Goal: Task Accomplishment & Management: Use online tool/utility

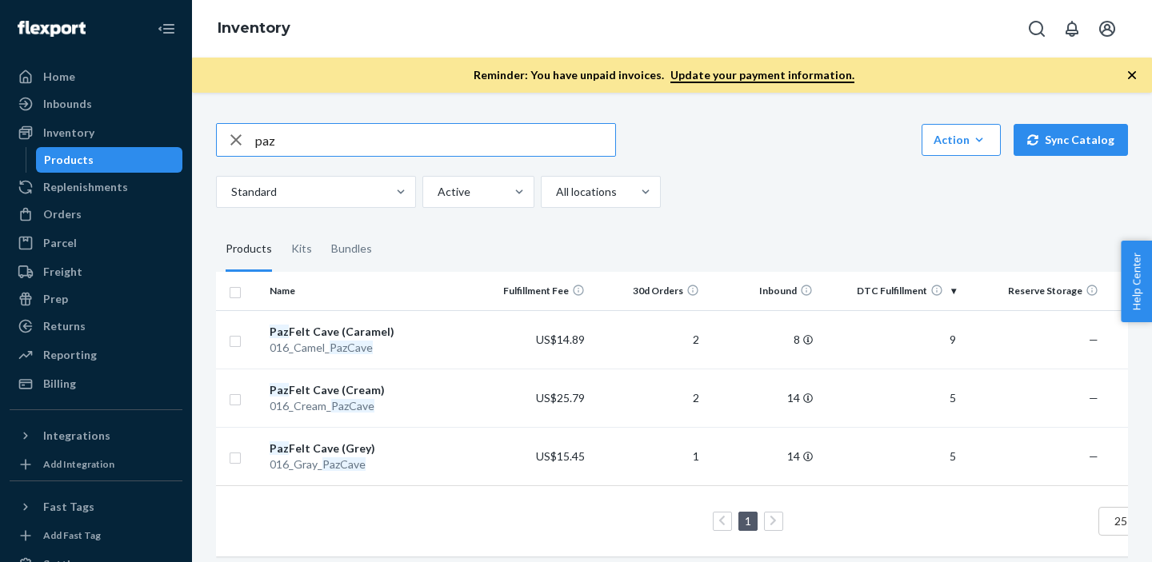
click at [274, 144] on input "paz" at bounding box center [435, 140] width 360 height 32
type input "p"
click at [74, 214] on div "Orders" at bounding box center [62, 214] width 38 height 16
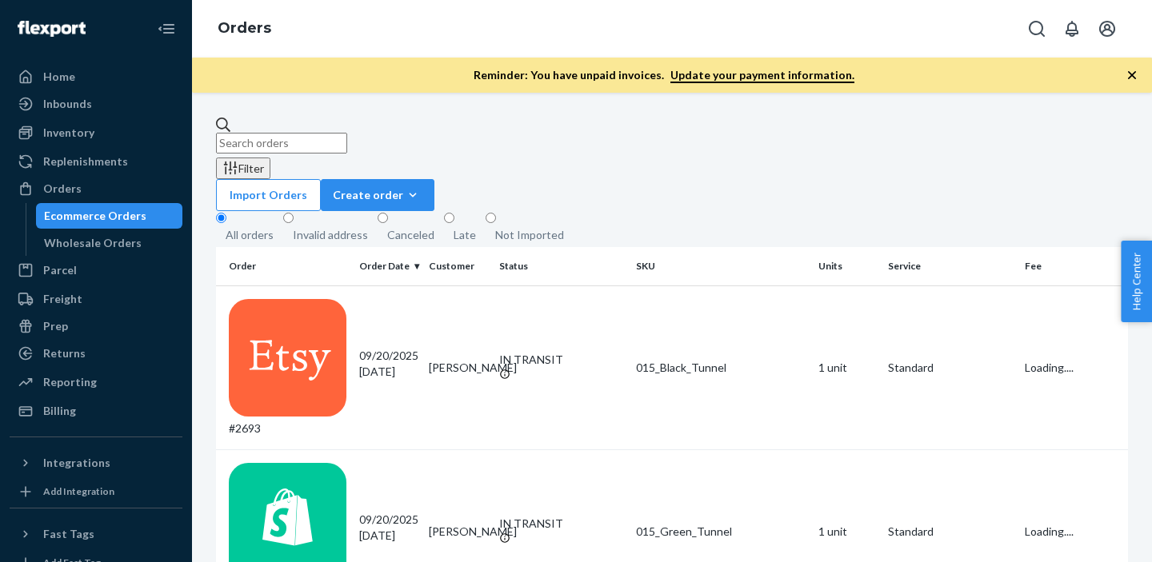
click at [347, 138] on input "text" at bounding box center [281, 143] width 131 height 21
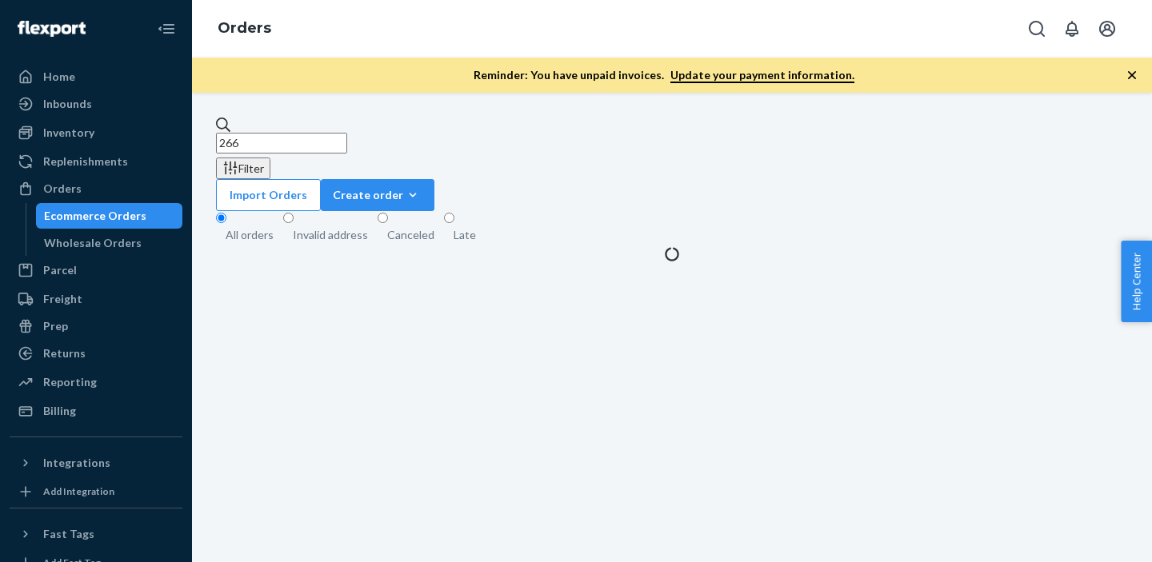
type input "2668"
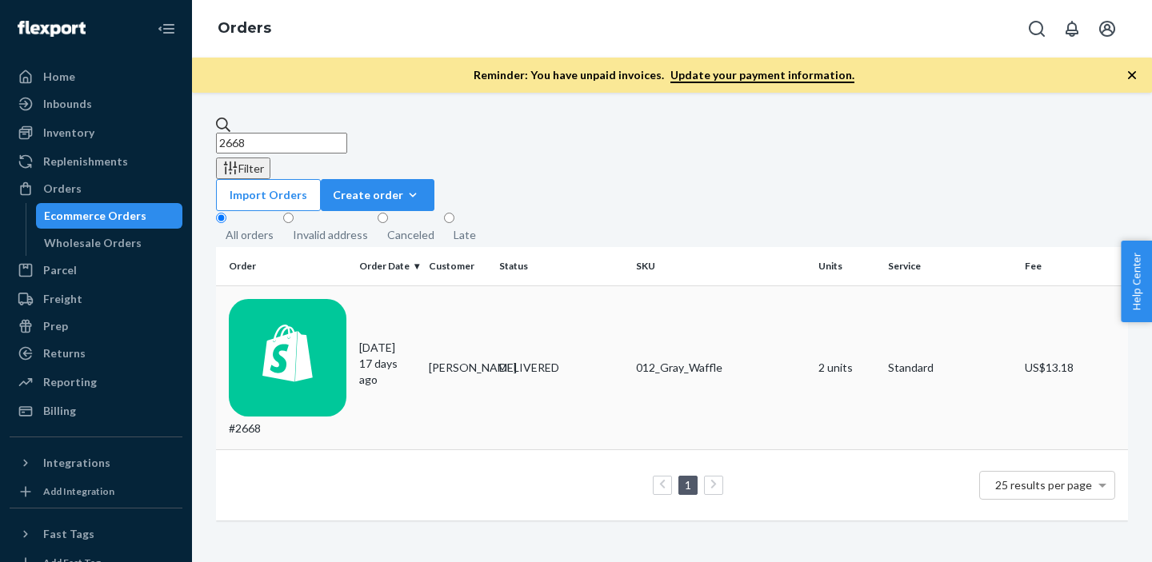
click at [271, 299] on div "#2668" at bounding box center [288, 368] width 118 height 138
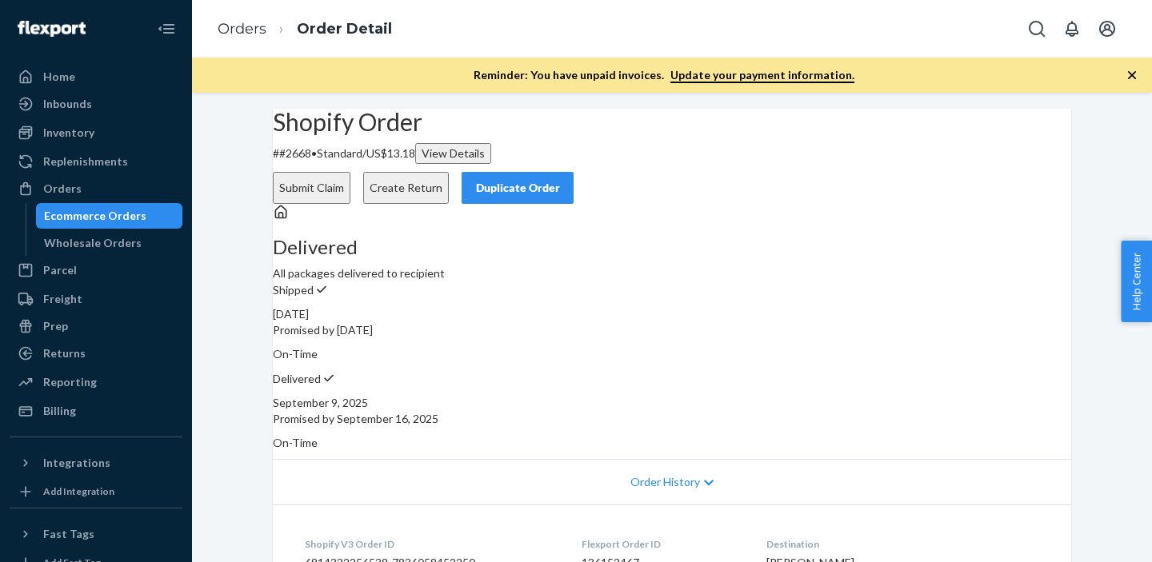
click at [449, 172] on button "Create Return" at bounding box center [406, 188] width 86 height 32
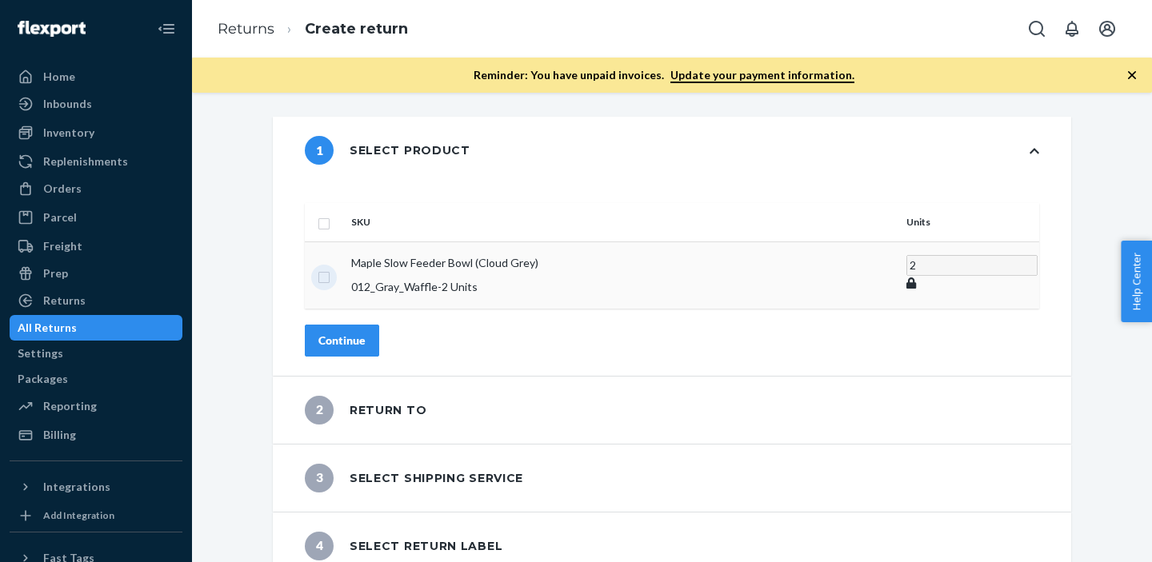
click at [330, 267] on input "checkbox" at bounding box center [324, 275] width 13 height 17
checkbox input "true"
click at [366, 332] on div "Continue" at bounding box center [341, 340] width 47 height 16
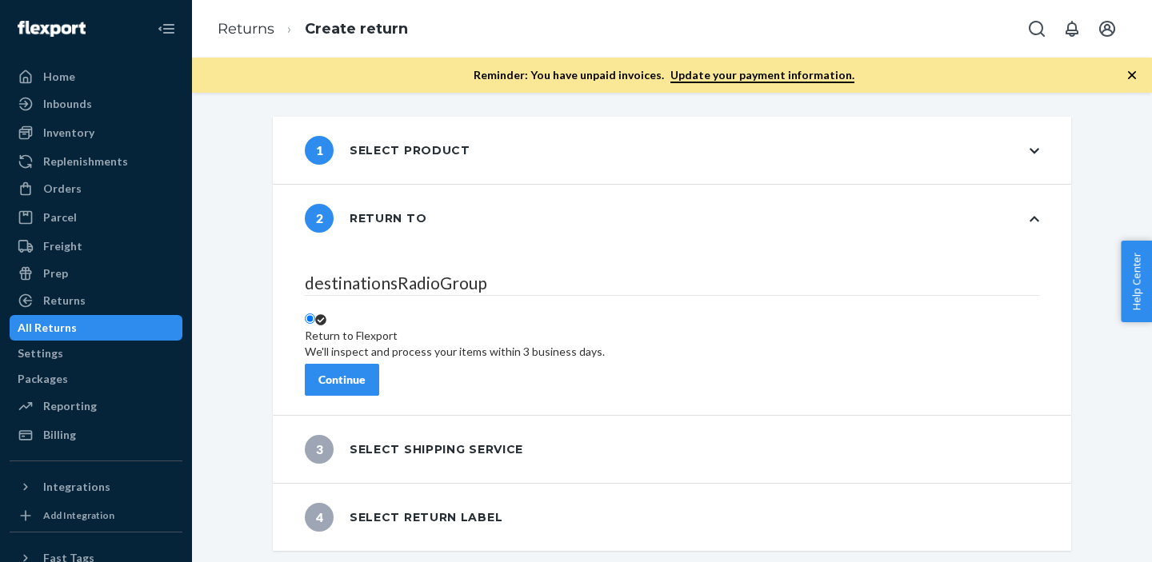
click at [366, 373] on div "Continue" at bounding box center [341, 380] width 47 height 16
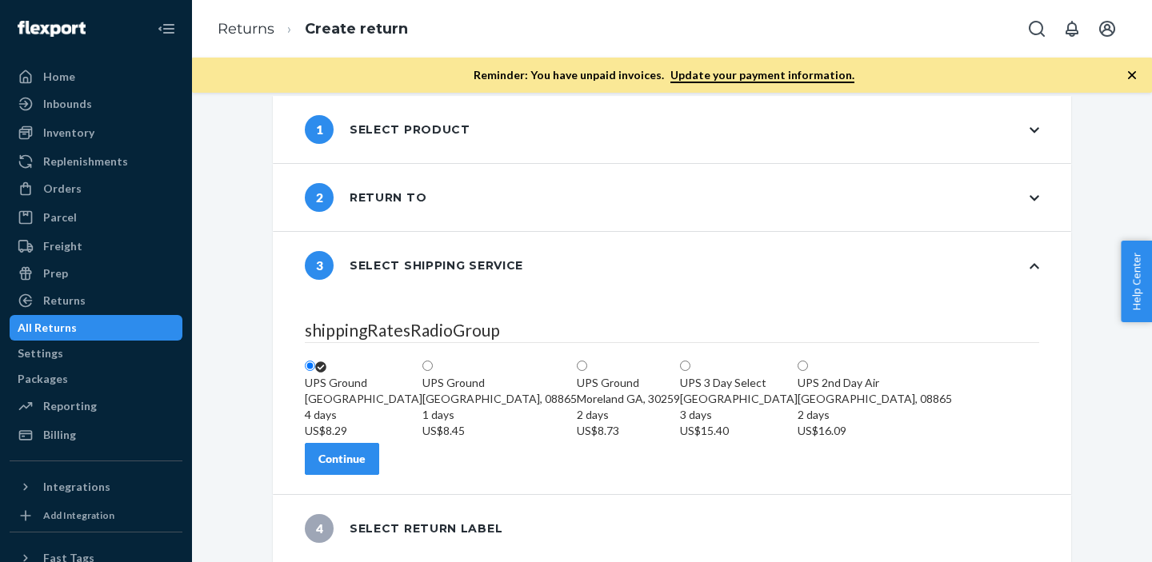
scroll to position [88, 0]
click at [366, 467] on div "Continue" at bounding box center [341, 459] width 47 height 16
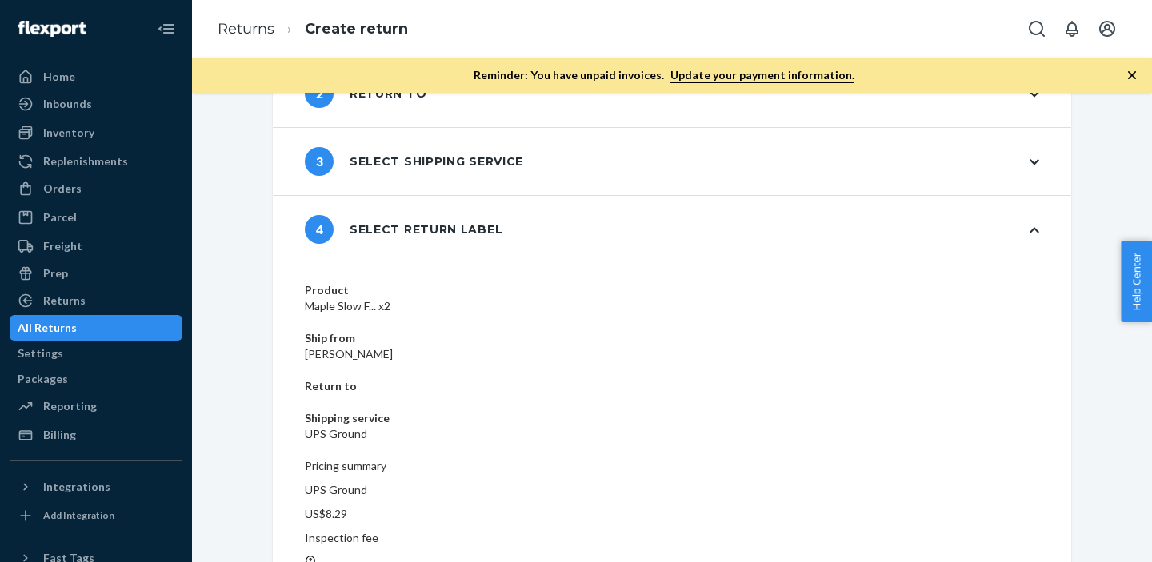
scroll to position [126, 0]
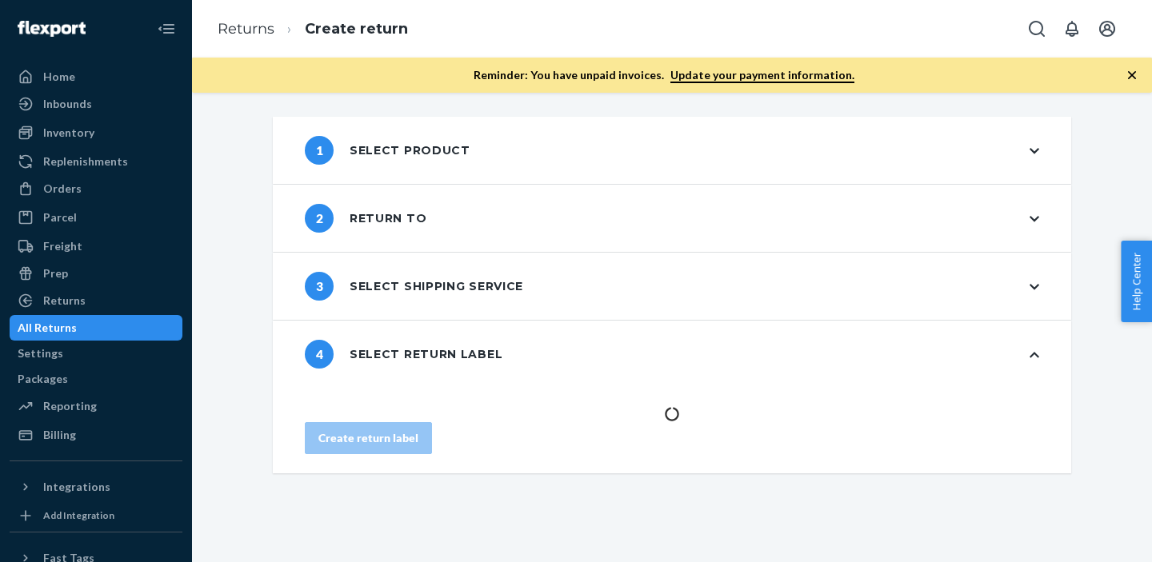
scroll to position [0, 0]
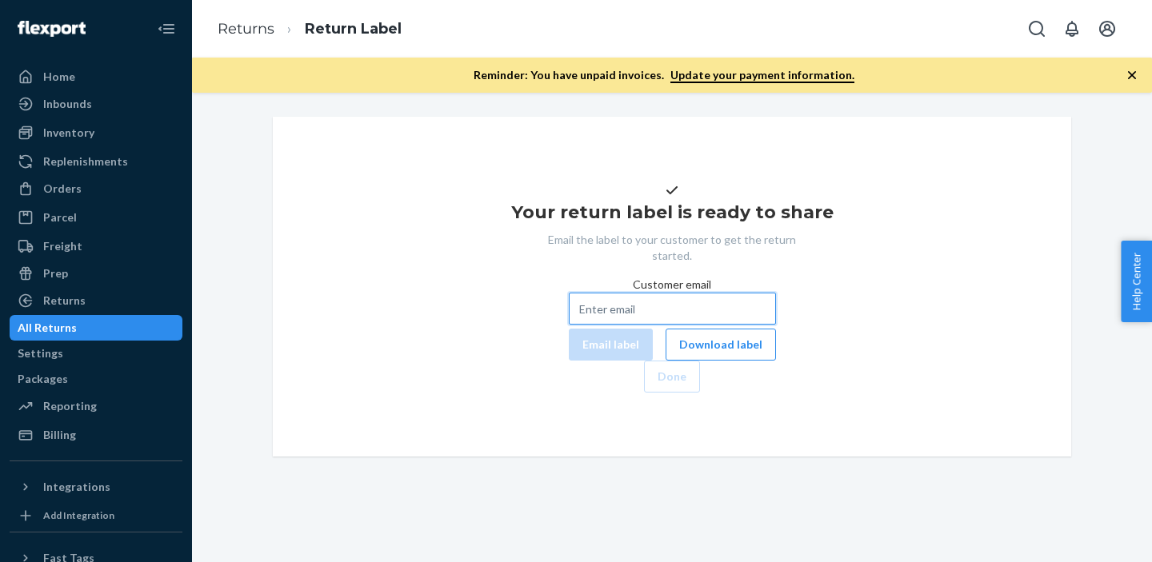
click at [594, 325] on input "Customer email" at bounding box center [672, 309] width 207 height 32
paste input "[EMAIL_ADDRESS][DOMAIN_NAME]"
type input "[EMAIL_ADDRESS][DOMAIN_NAME]"
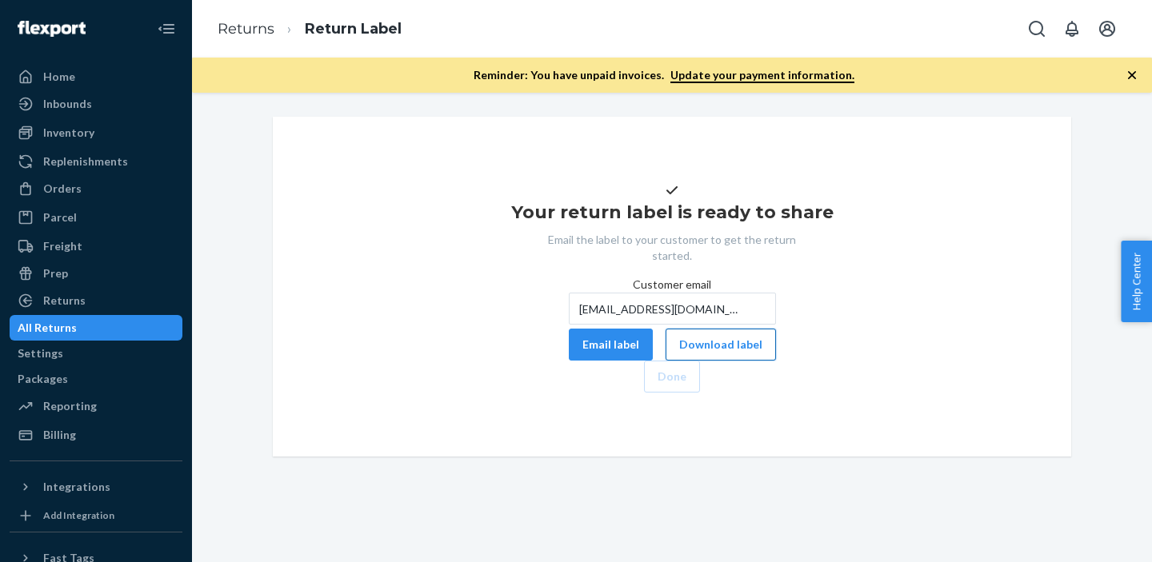
click at [666, 361] on button "Download label" at bounding box center [721, 345] width 110 height 32
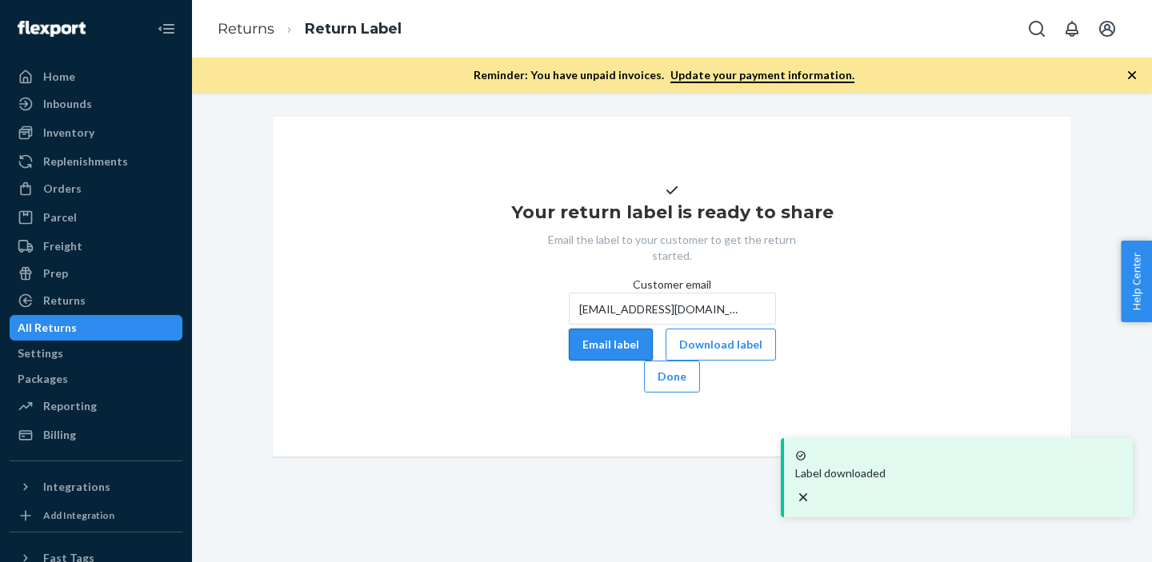
click at [569, 361] on button "Email label" at bounding box center [611, 345] width 84 height 32
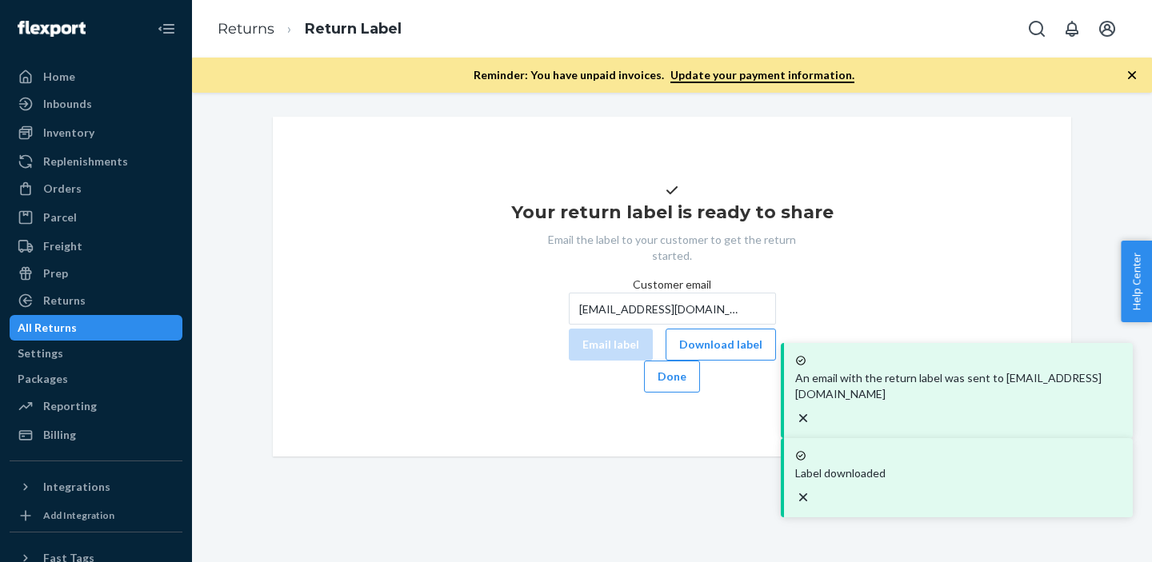
click at [811, 426] on icon "close toast" at bounding box center [803, 418] width 16 height 16
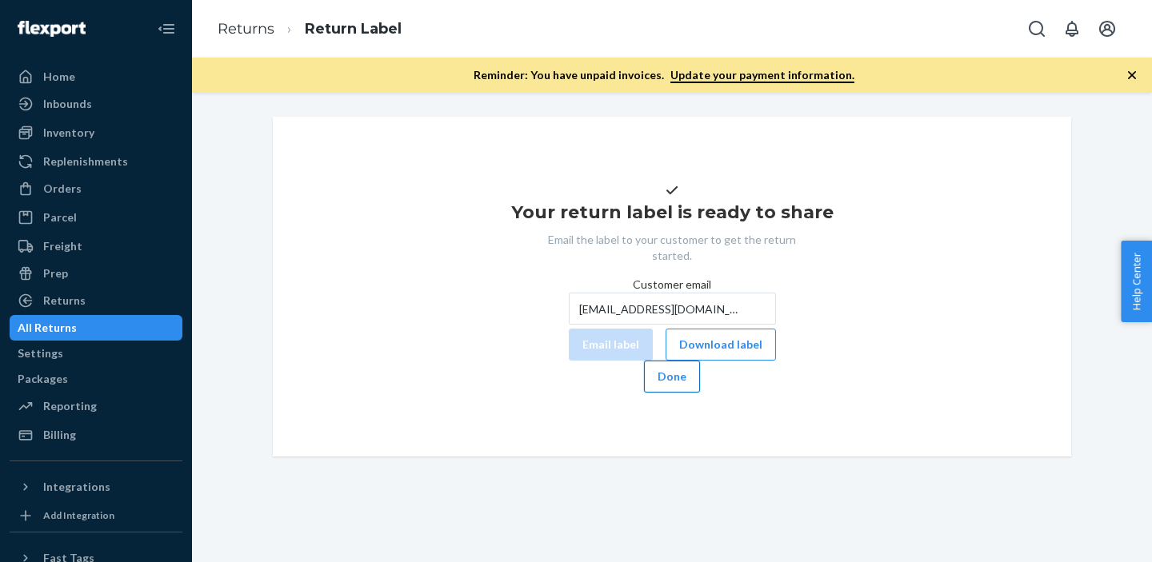
click at [700, 393] on button "Done" at bounding box center [672, 377] width 56 height 32
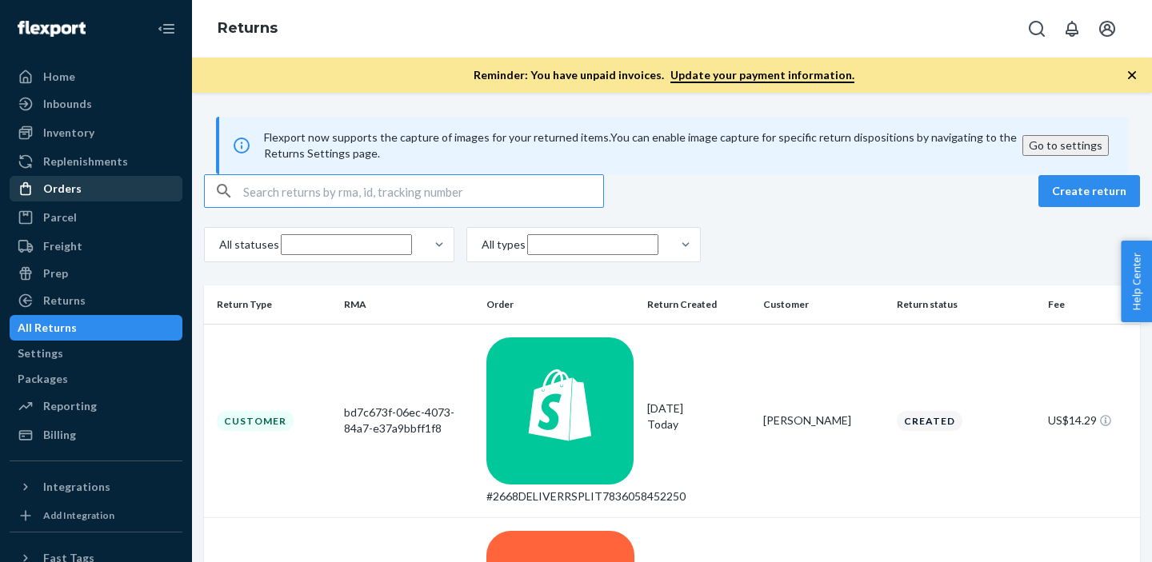
click at [83, 190] on div "Orders" at bounding box center [96, 189] width 170 height 22
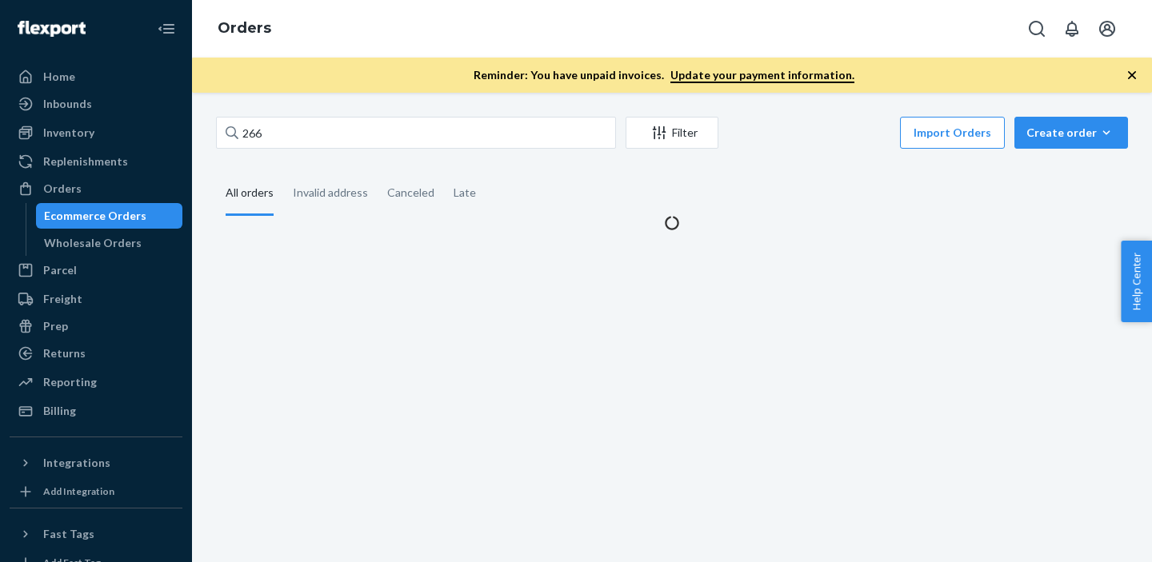
type input "2668"
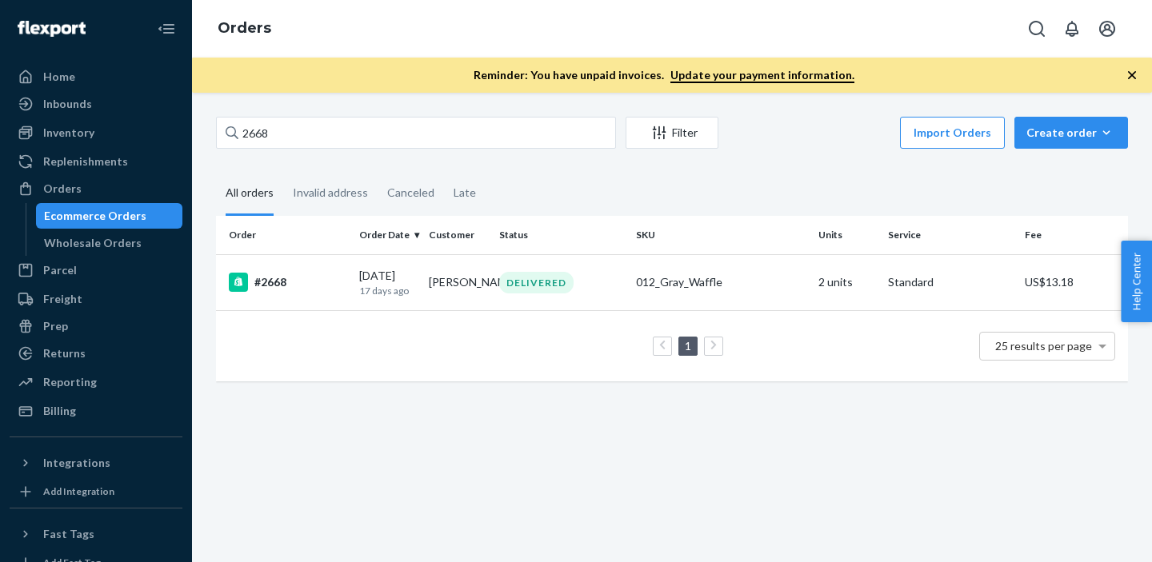
click at [264, 134] on input "2668" at bounding box center [416, 133] width 400 height 32
